Goal: Task Accomplishment & Management: Use online tool/utility

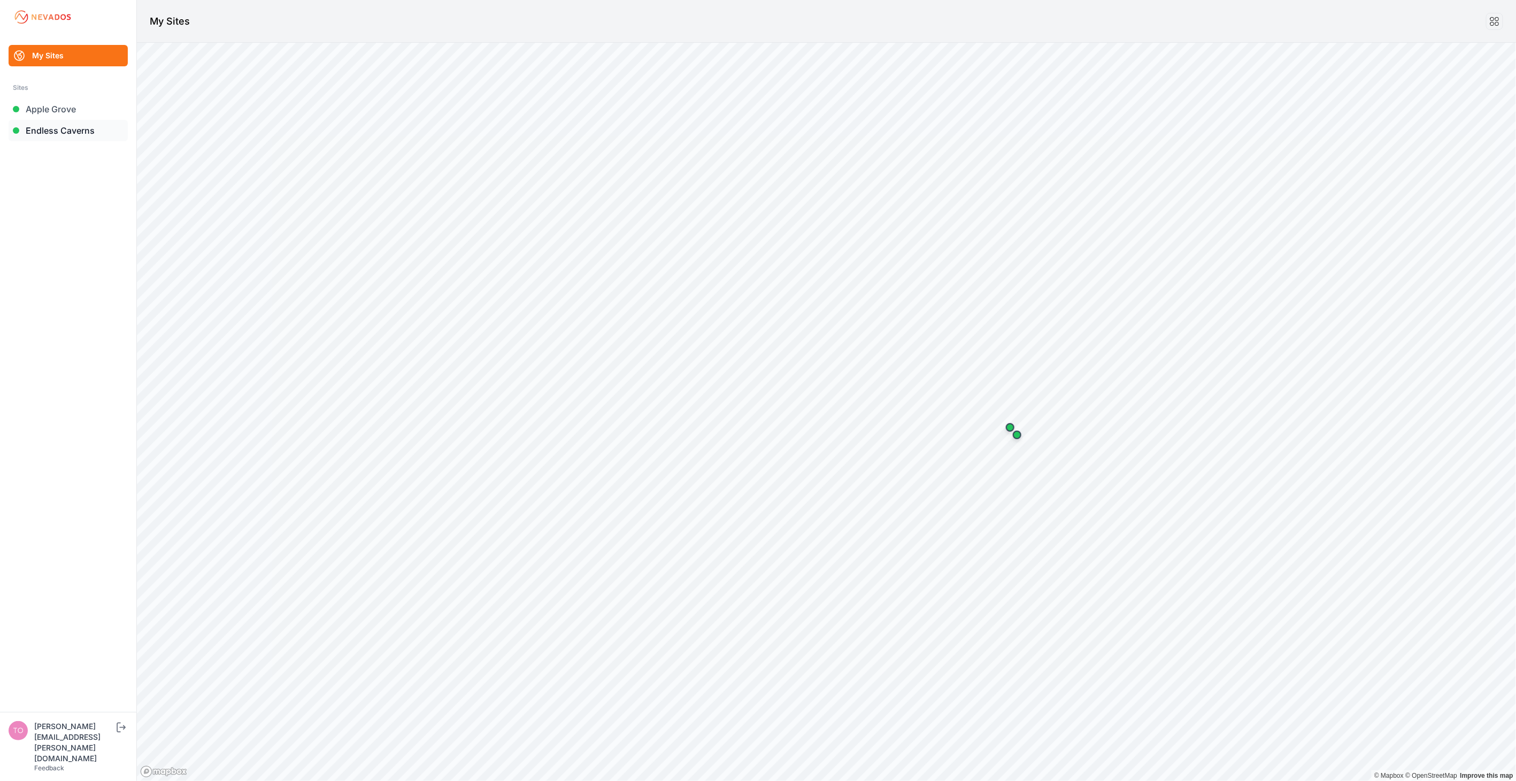
click at [44, 130] on link "Endless Caverns" at bounding box center [68, 130] width 119 height 21
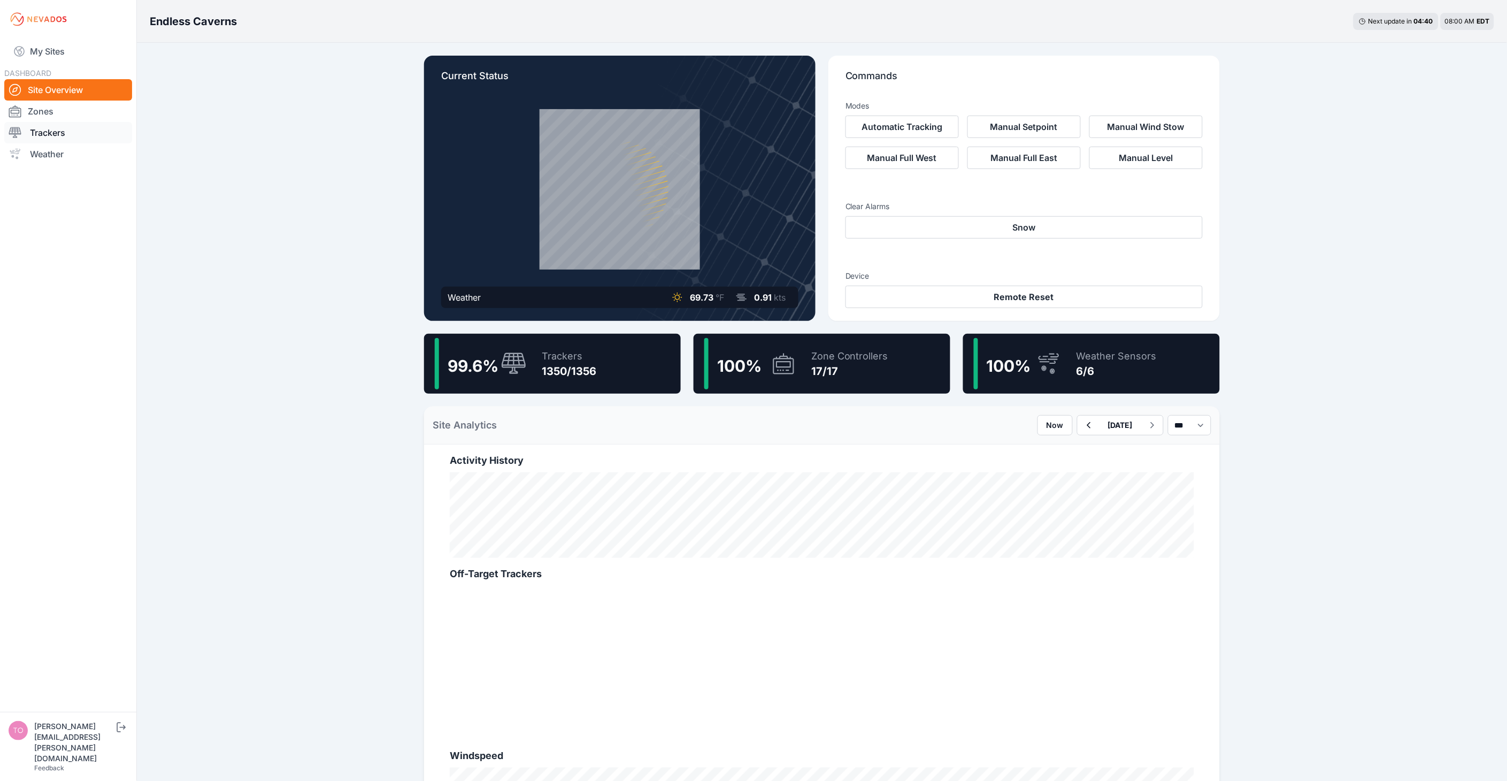
click at [49, 126] on link "Trackers" at bounding box center [68, 132] width 128 height 21
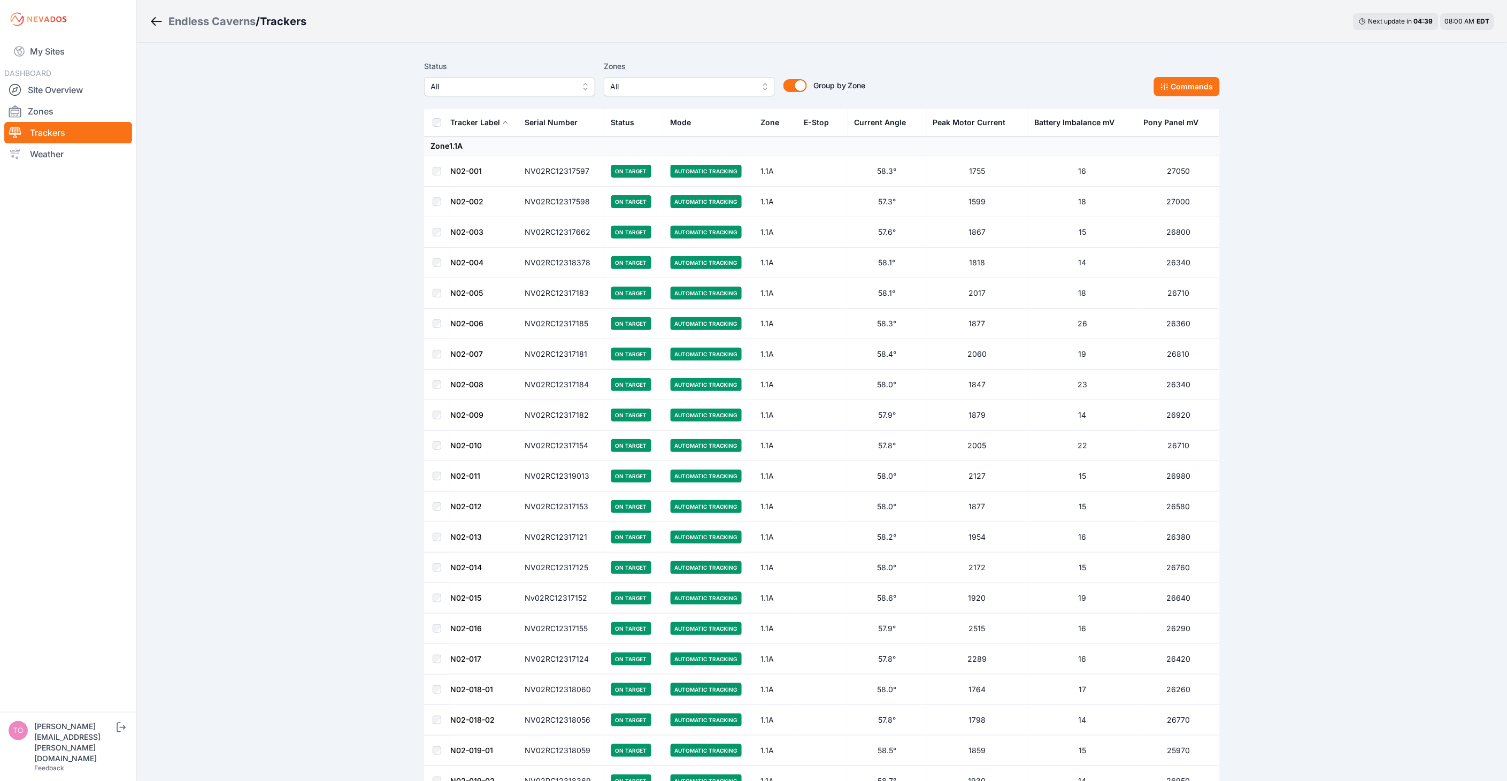
click at [497, 88] on span "All" at bounding box center [501, 86] width 143 height 13
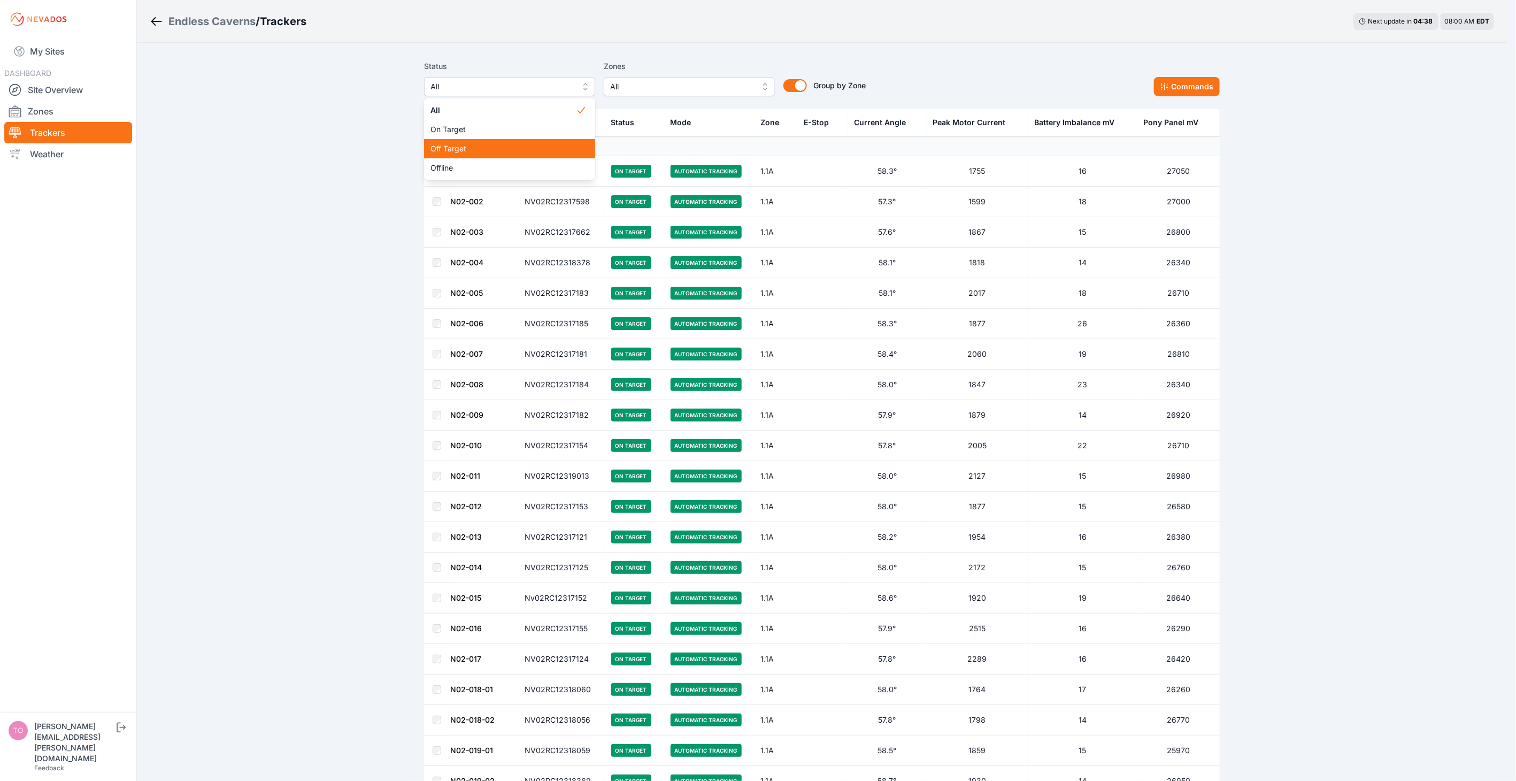
click at [505, 146] on span "Off Target" at bounding box center [502, 148] width 145 height 11
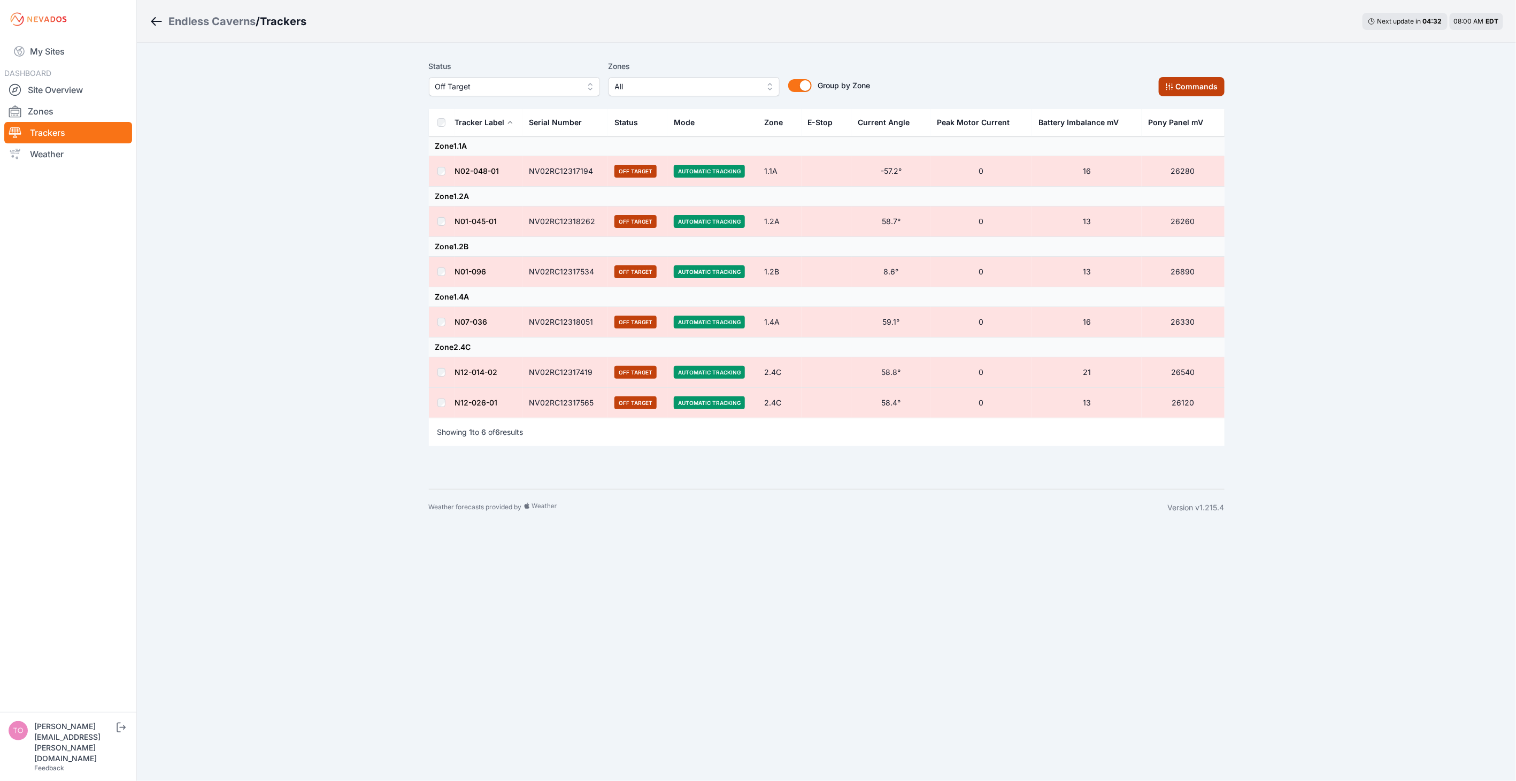
click at [1180, 86] on button "Commands" at bounding box center [1192, 86] width 66 height 19
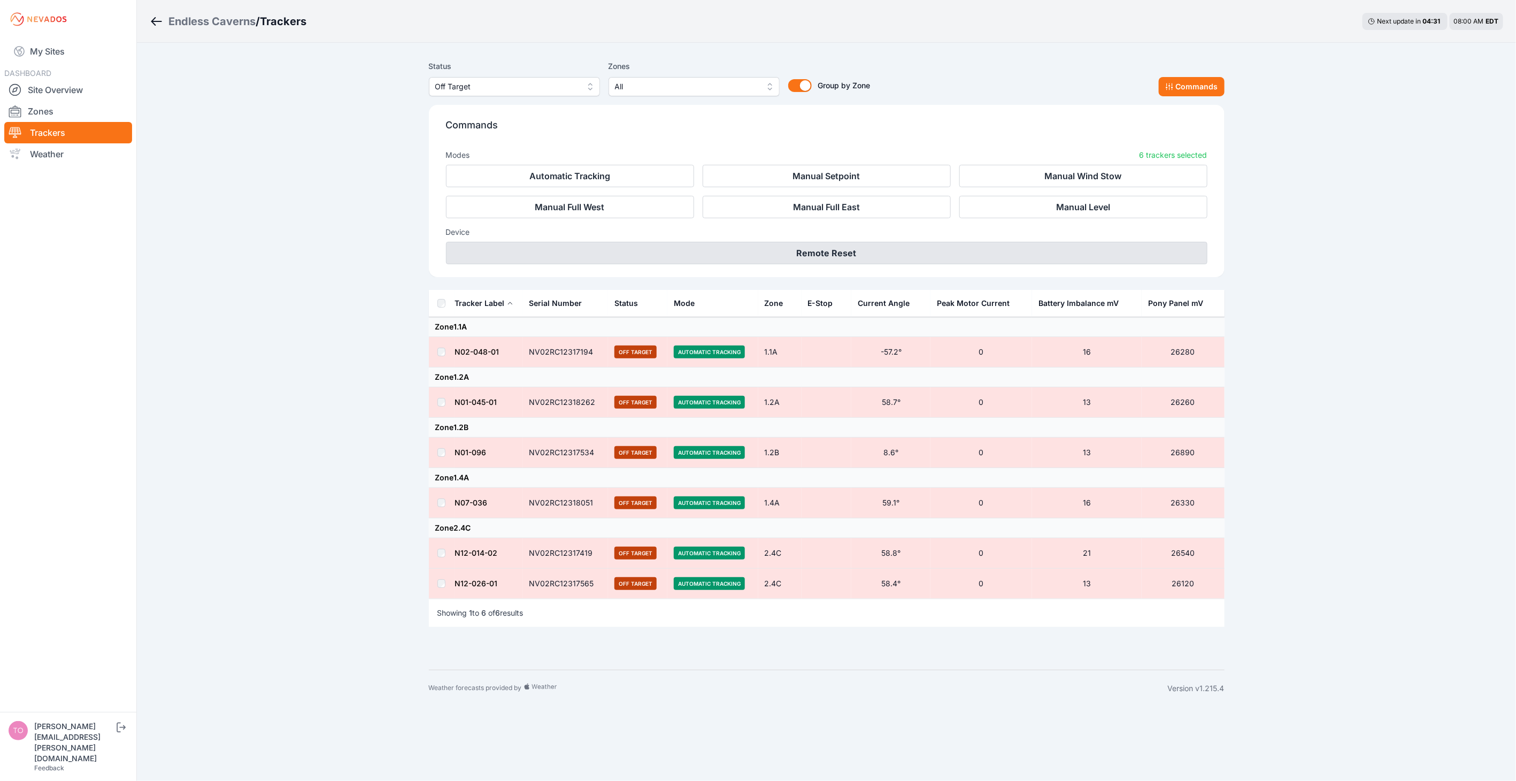
click at [887, 248] on button "Remote Reset" at bounding box center [826, 253] width 761 height 22
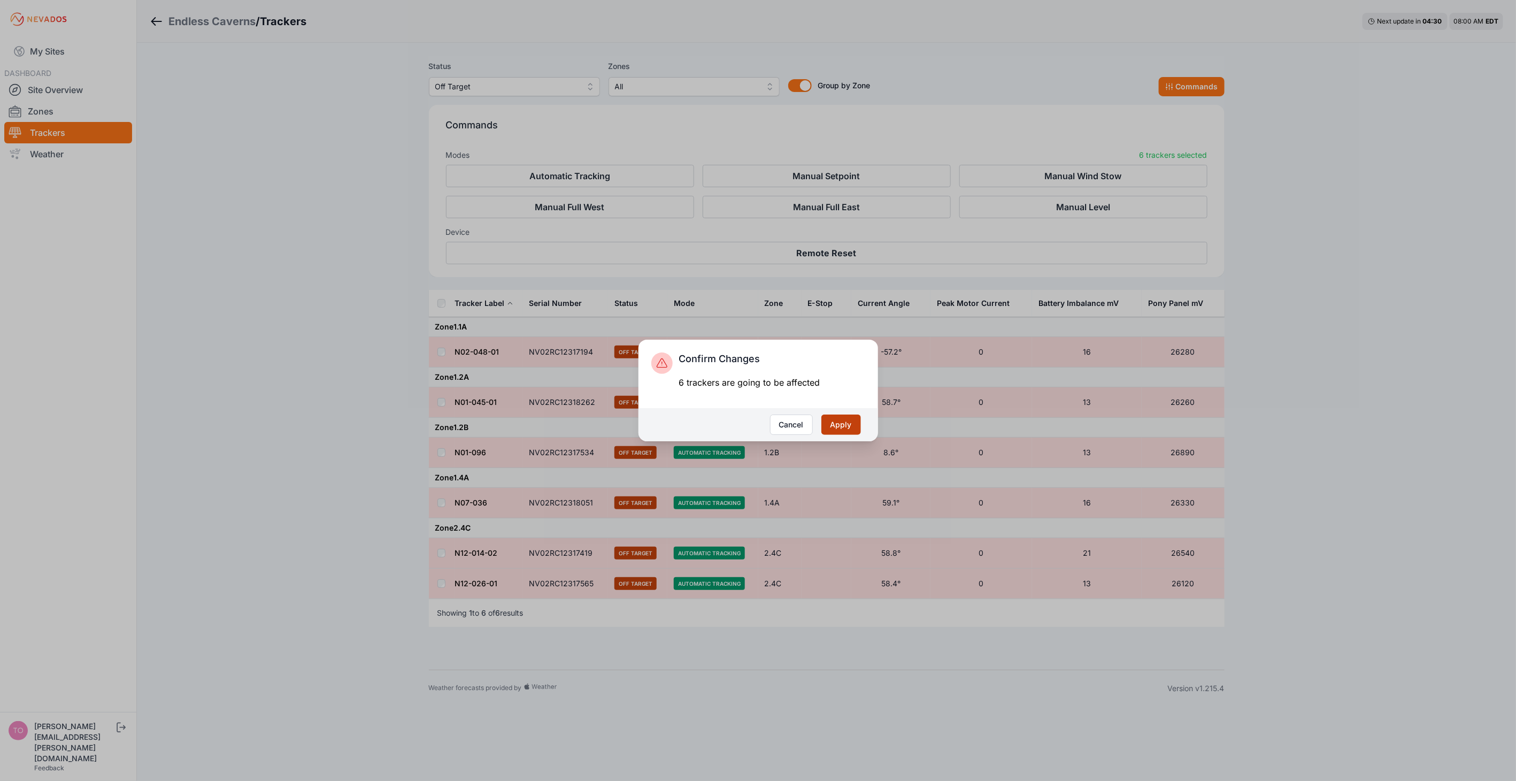
click at [853, 423] on button "Apply" at bounding box center [841, 424] width 40 height 20
